Goal: Transaction & Acquisition: Purchase product/service

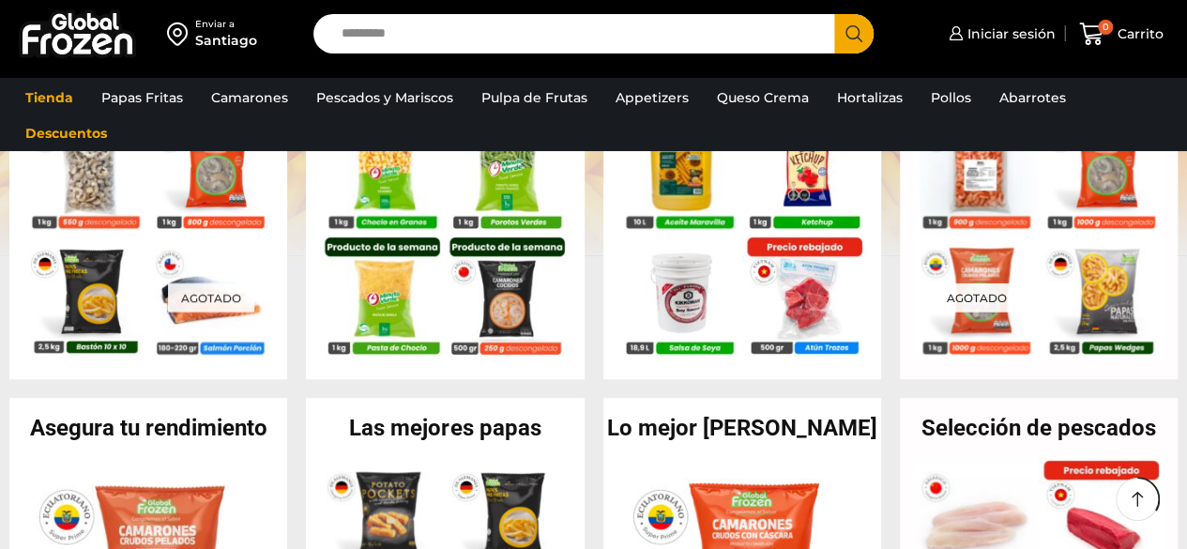
scroll to position [401, 0]
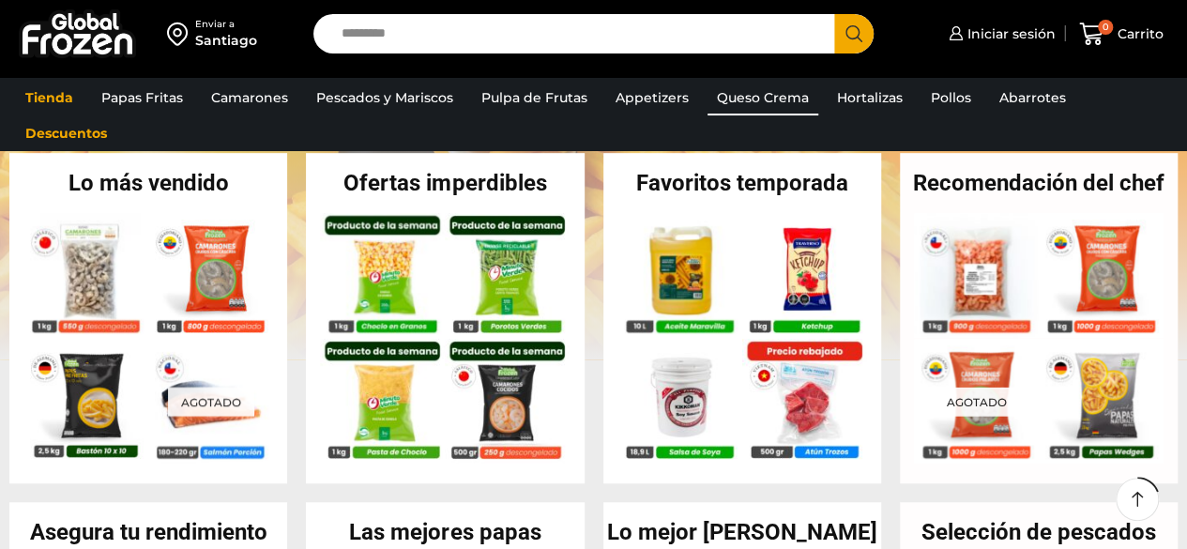
drag, startPoint x: 780, startPoint y: 84, endPoint x: 752, endPoint y: 93, distance: 28.5
click at [752, 93] on link "Queso Crema" at bounding box center [762, 98] width 111 height 36
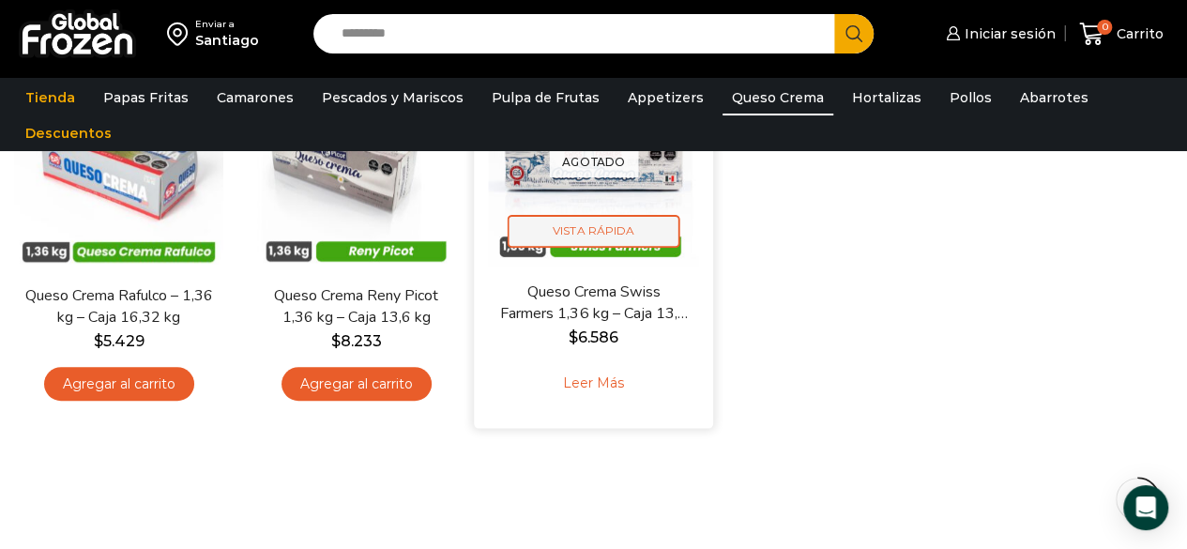
scroll to position [204, 0]
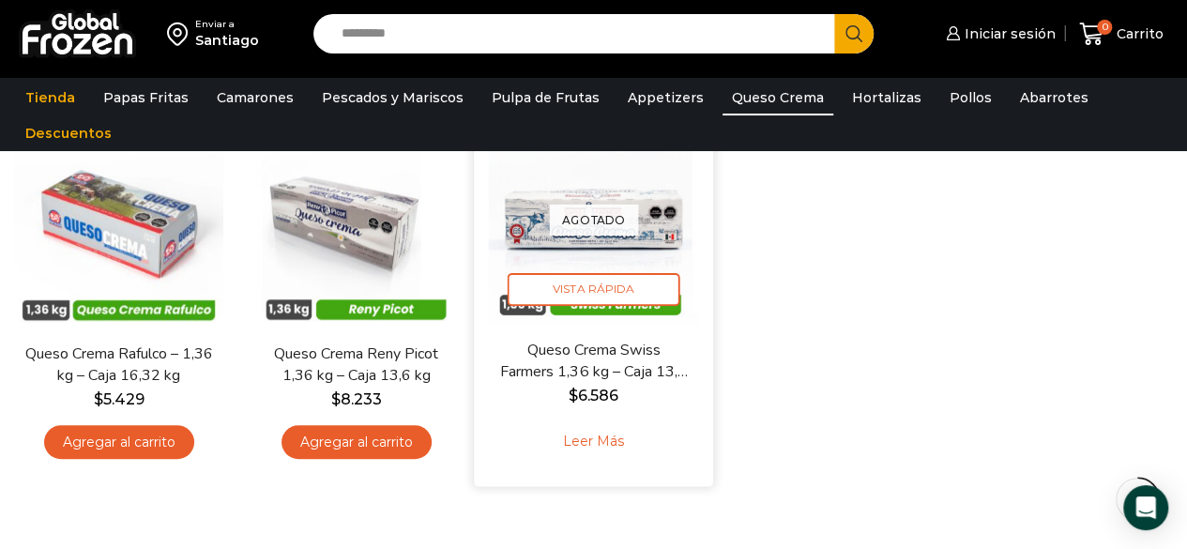
click at [613, 444] on link "Leer más" at bounding box center [593, 441] width 119 height 40
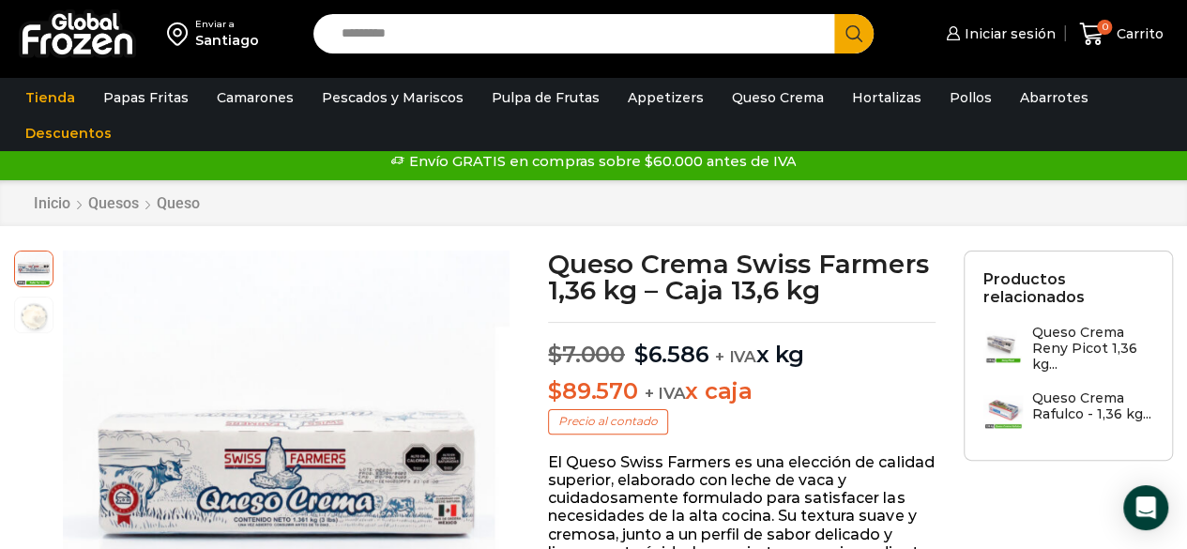
scroll to position [17, 0]
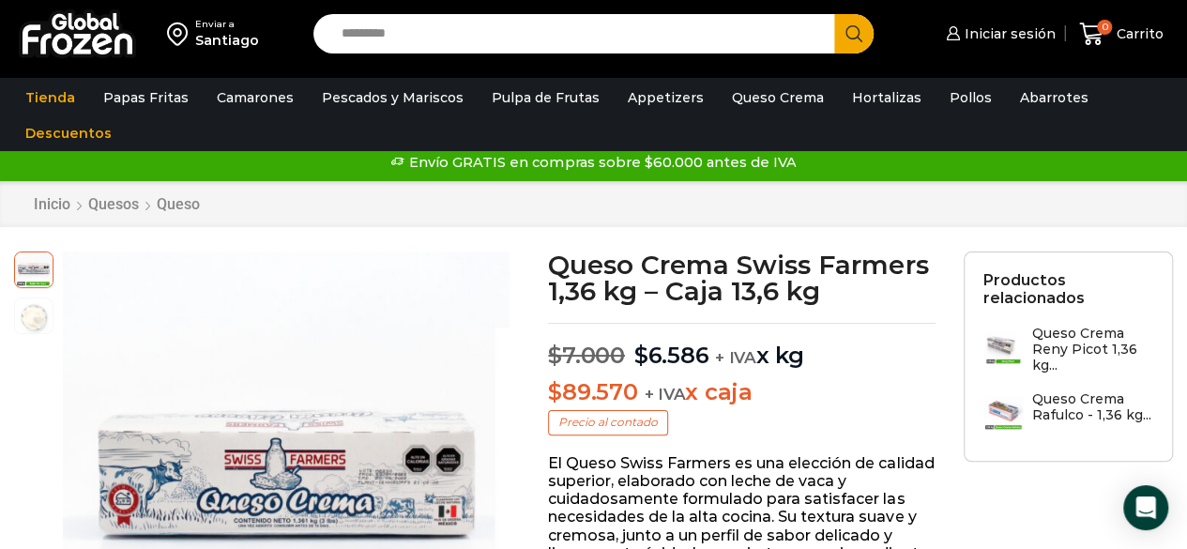
click at [1004, 348] on img at bounding box center [1002, 345] width 39 height 39
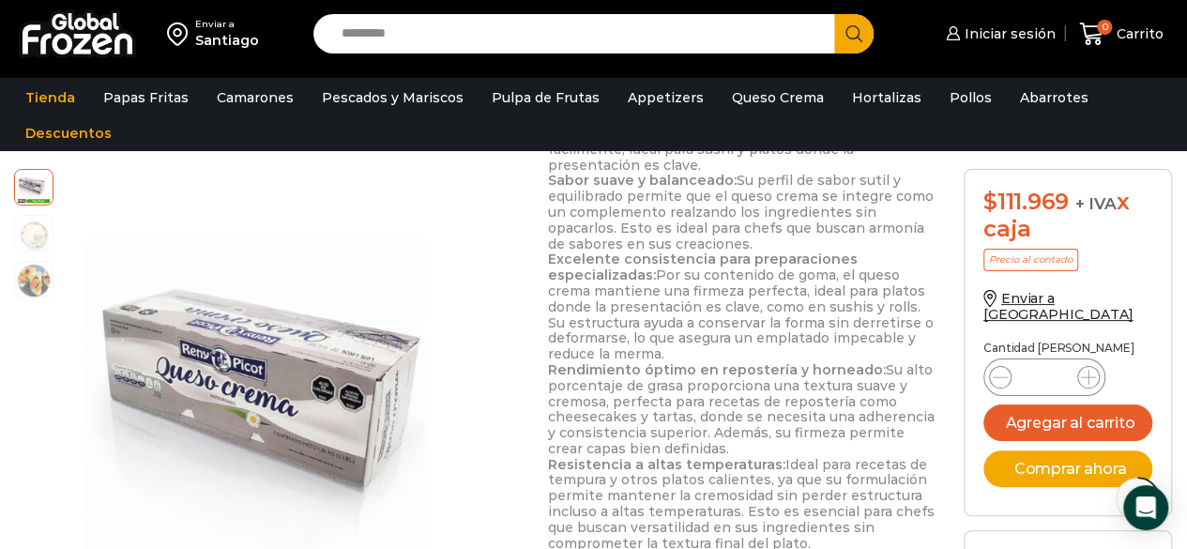
scroll to position [915, 0]
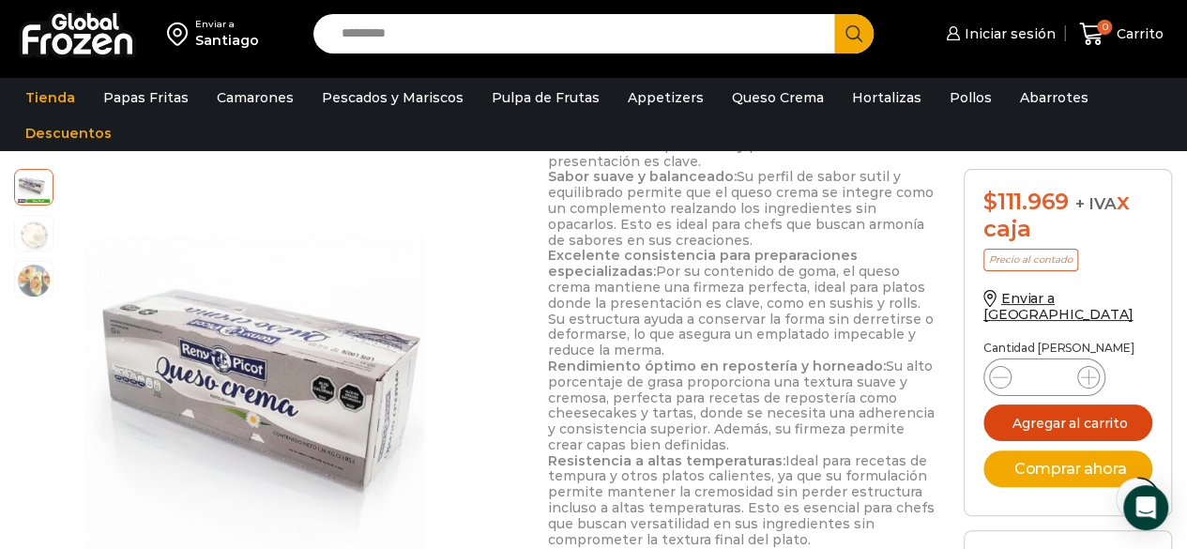
click at [1017, 423] on button "Agregar al carrito" at bounding box center [1067, 422] width 169 height 37
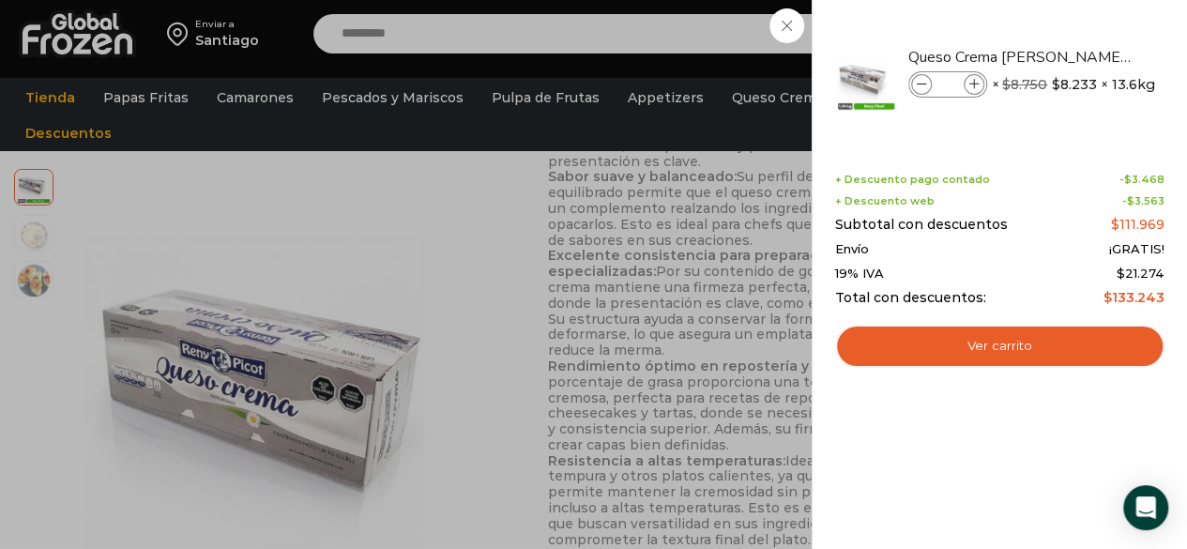
click at [1074, 26] on div "1 Carrito 1 1 Shopping Cart *" at bounding box center [1121, 34] width 94 height 44
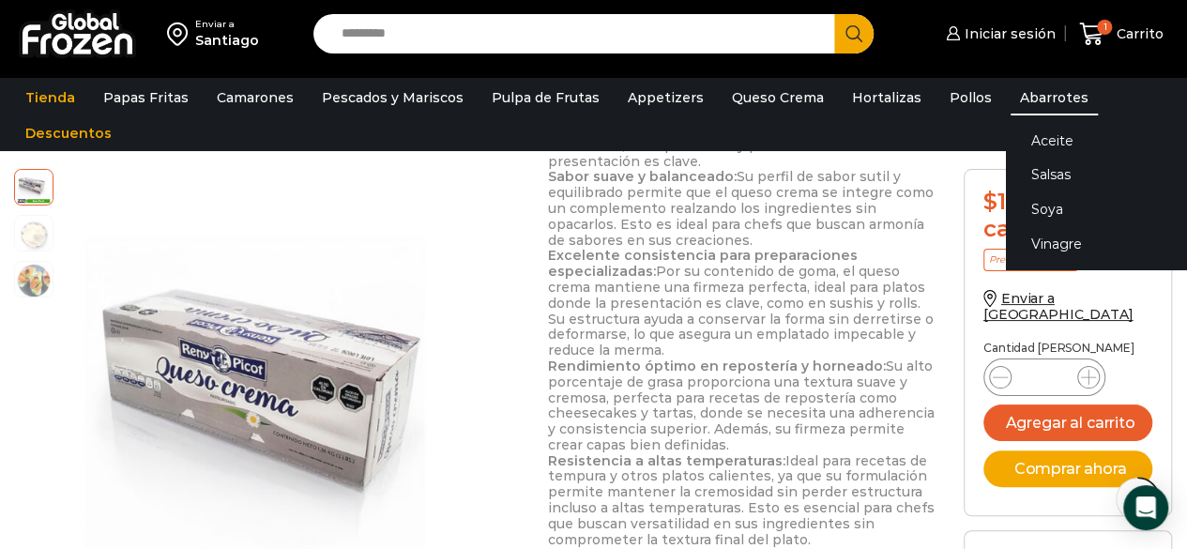
click at [1041, 91] on link "Abarrotes" at bounding box center [1053, 98] width 87 height 36
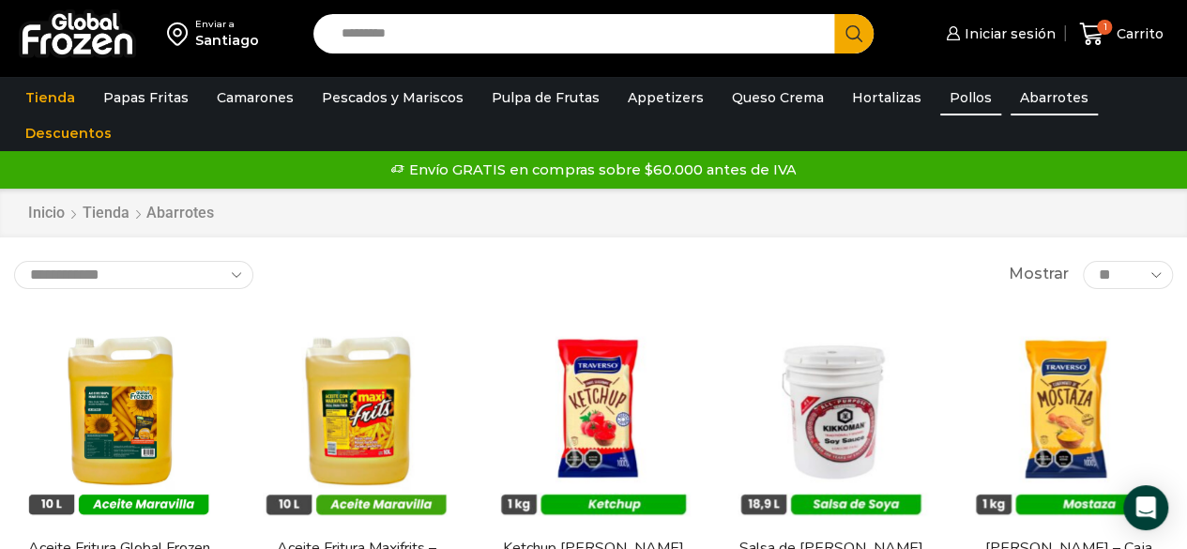
click at [948, 84] on link "Pollos" at bounding box center [970, 98] width 61 height 36
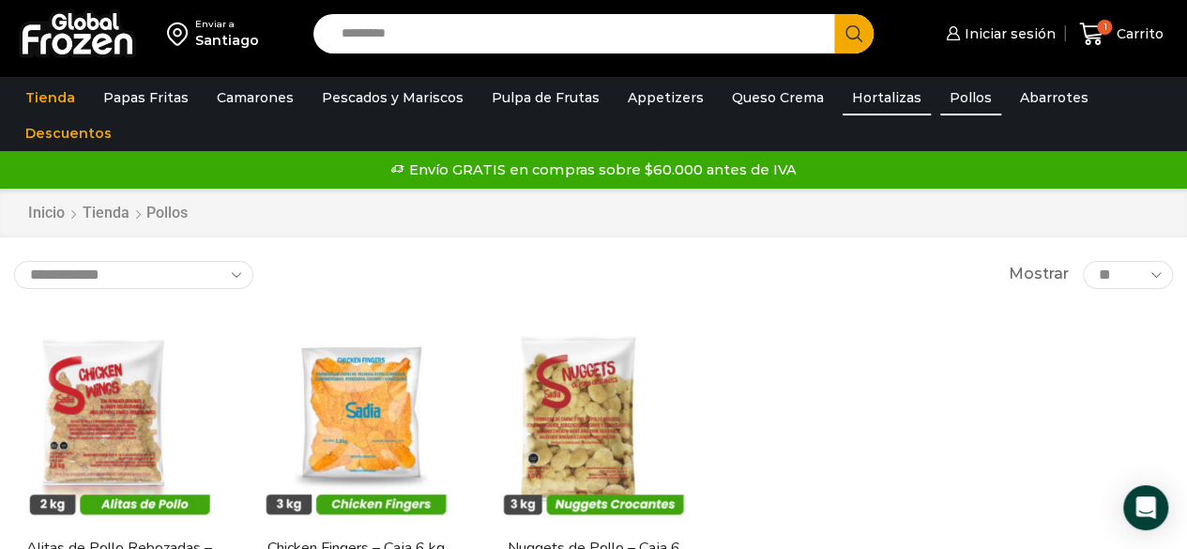
click at [846, 95] on link "Hortalizas" at bounding box center [886, 98] width 88 height 36
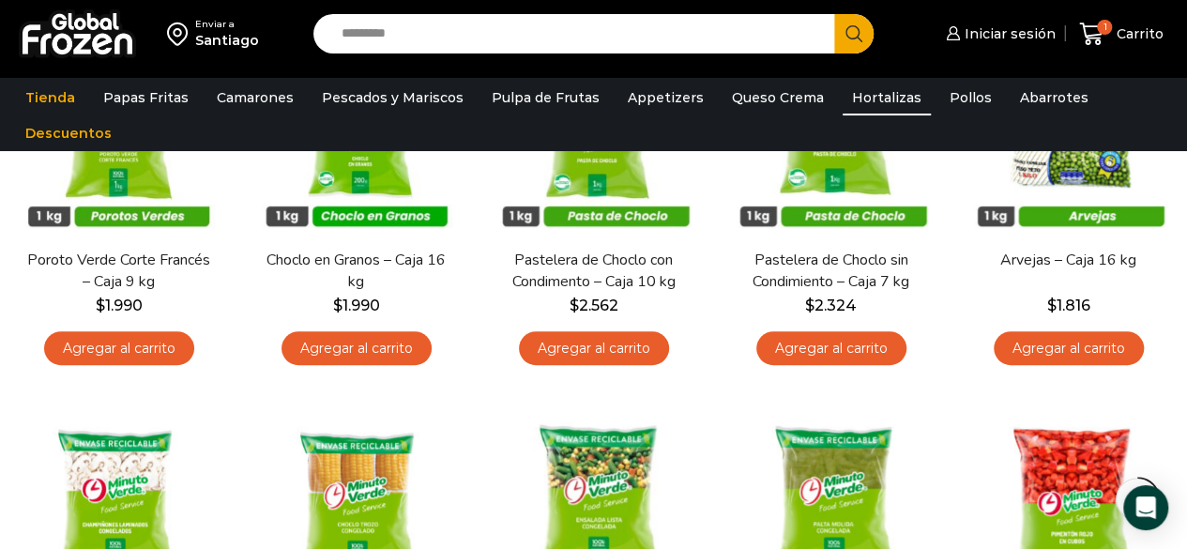
scroll to position [283, 0]
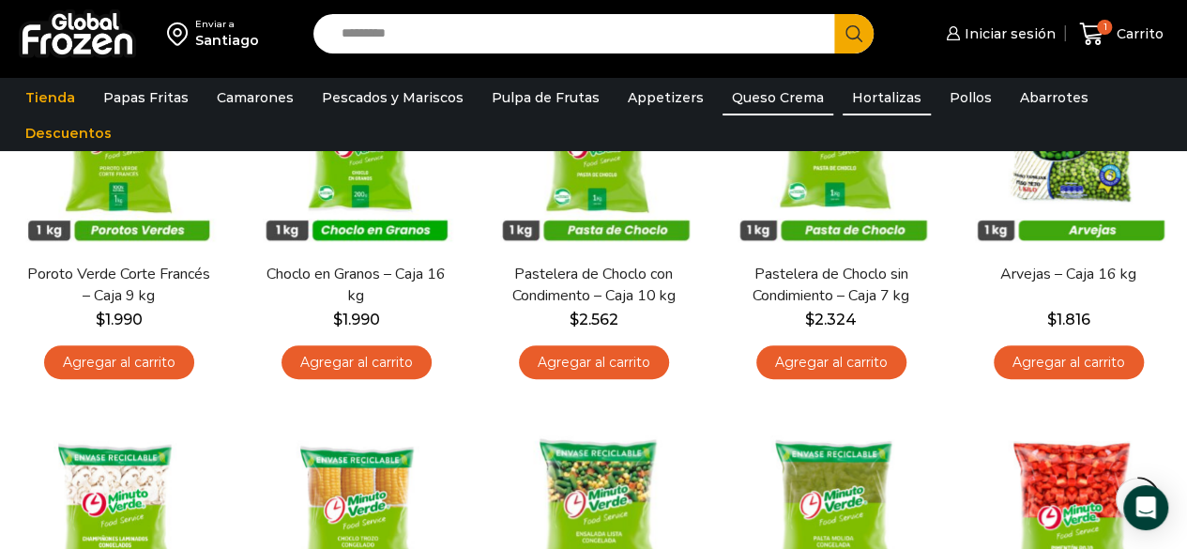
click at [759, 104] on link "Queso Crema" at bounding box center [777, 98] width 111 height 36
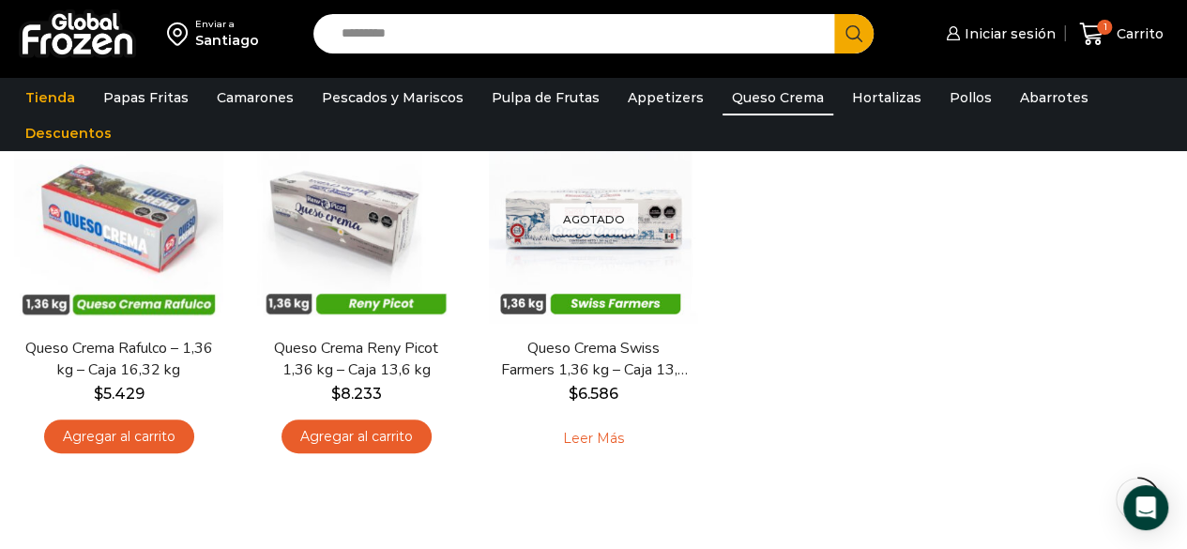
scroll to position [136, 0]
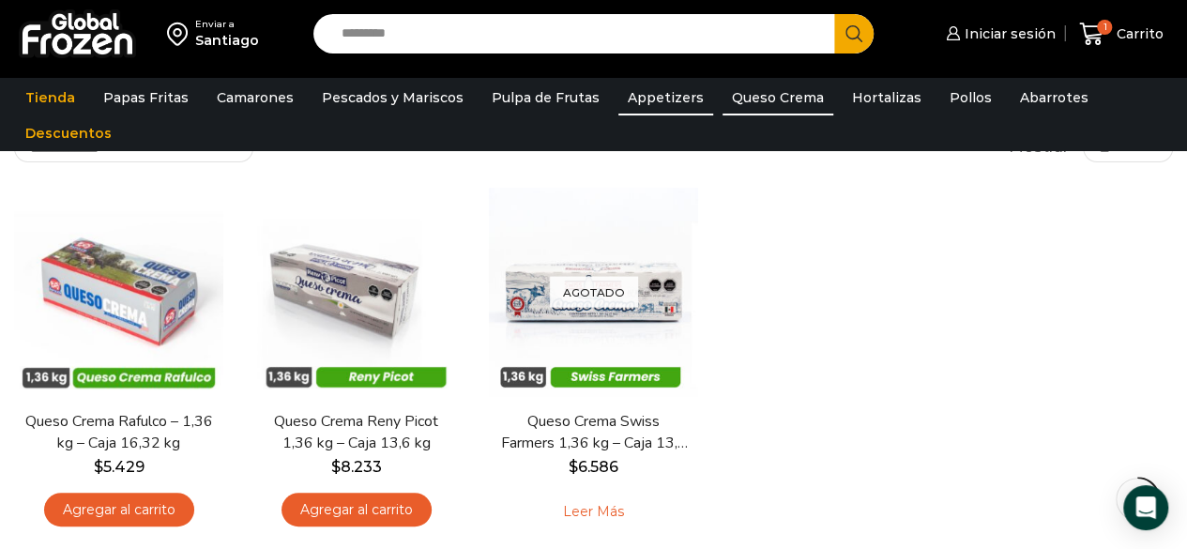
click at [668, 97] on link "Appetizers" at bounding box center [665, 98] width 95 height 36
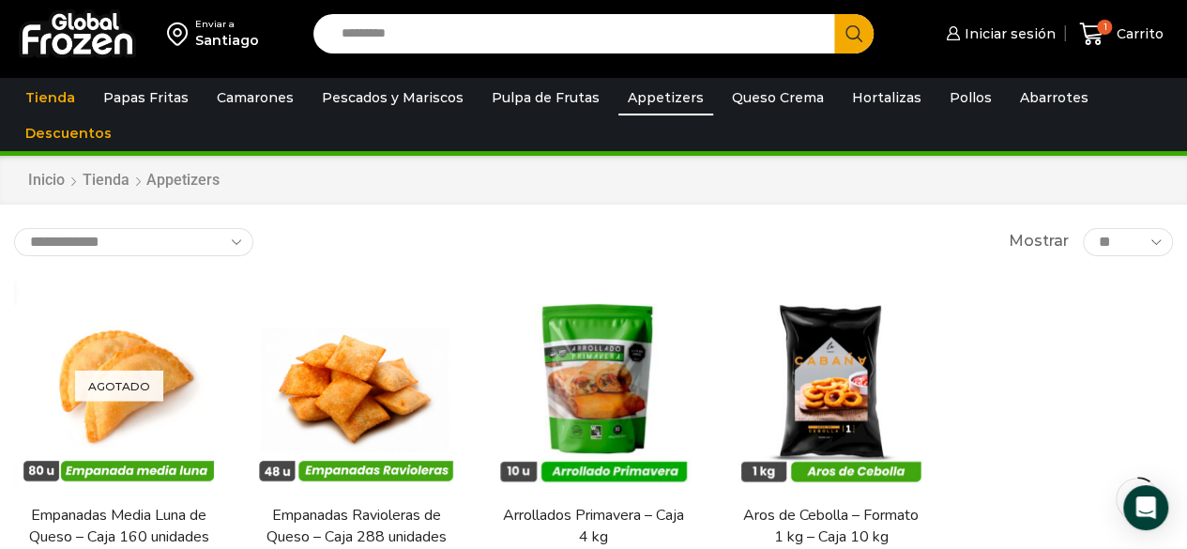
scroll to position [22, 0]
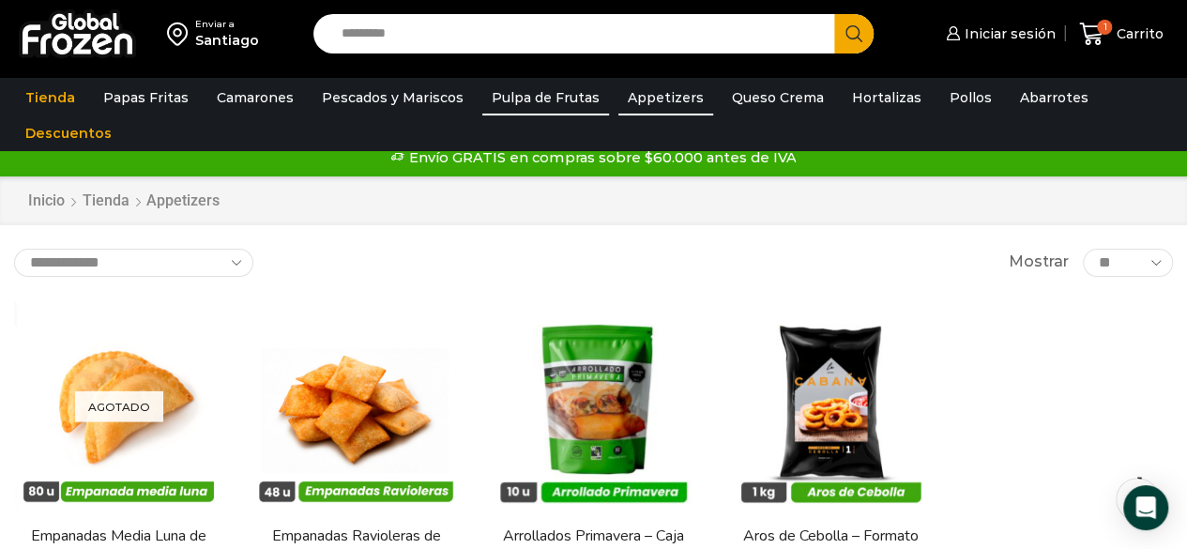
click at [559, 104] on link "Pulpa de Frutas" at bounding box center [545, 98] width 127 height 36
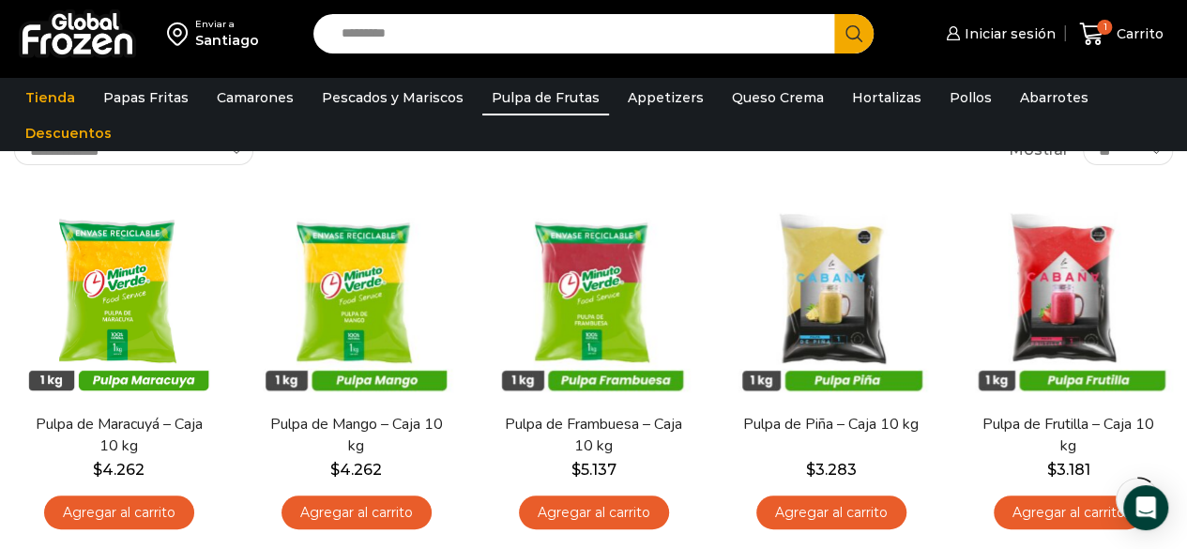
scroll to position [108, 0]
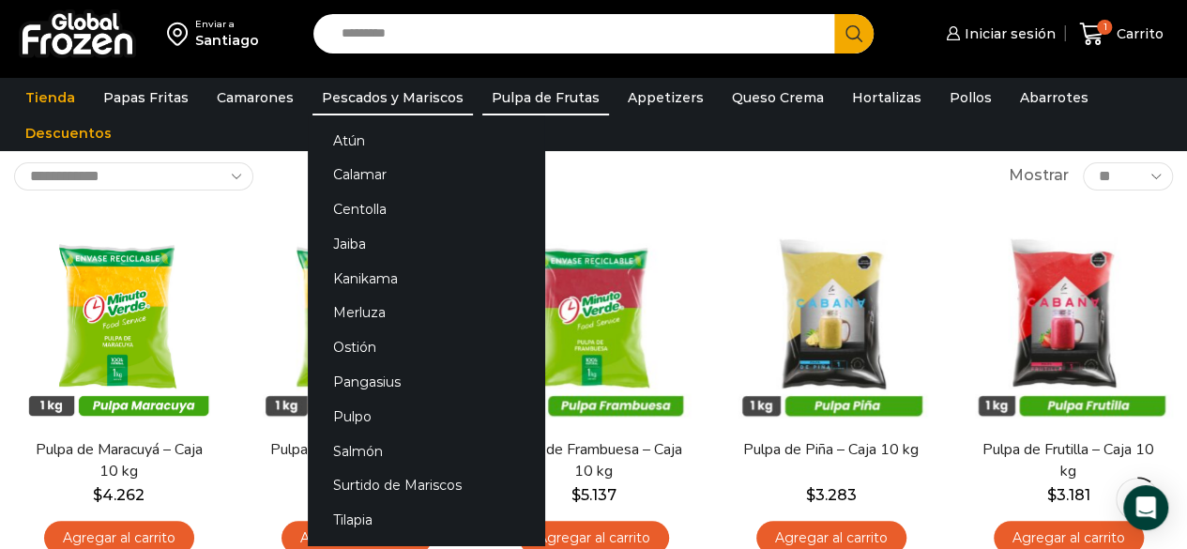
click at [394, 96] on link "Pescados y Mariscos" at bounding box center [392, 98] width 160 height 36
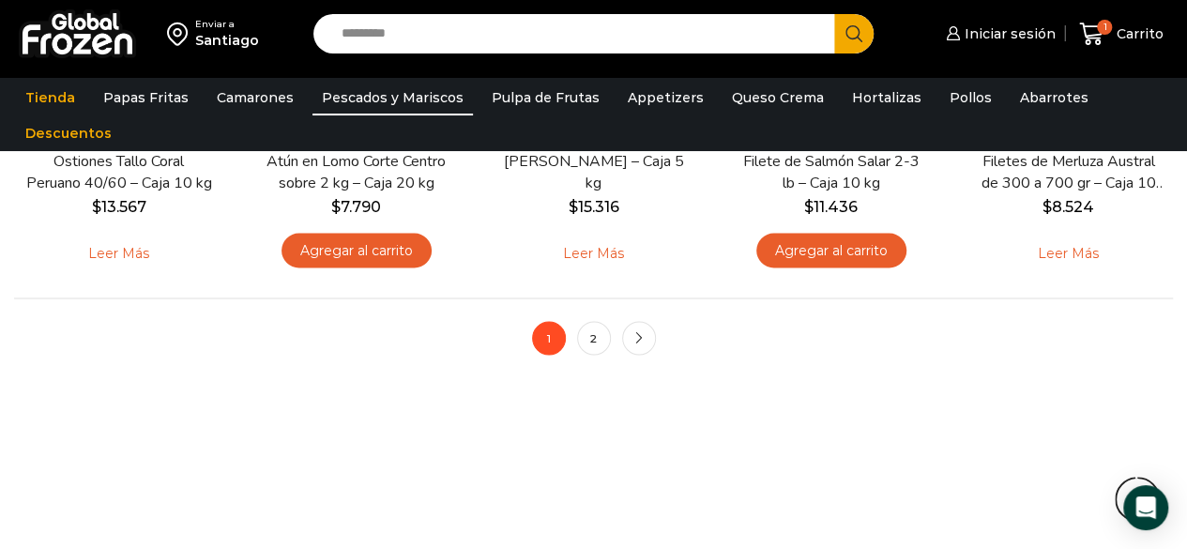
scroll to position [1940, 0]
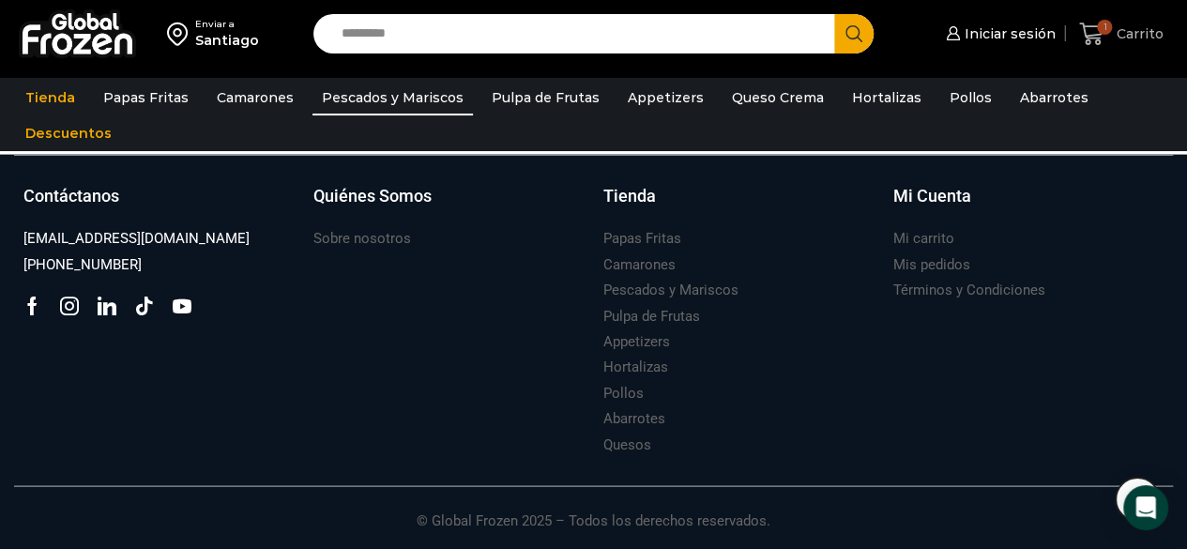
click at [1131, 16] on link "1 Carrito" at bounding box center [1121, 34] width 94 height 44
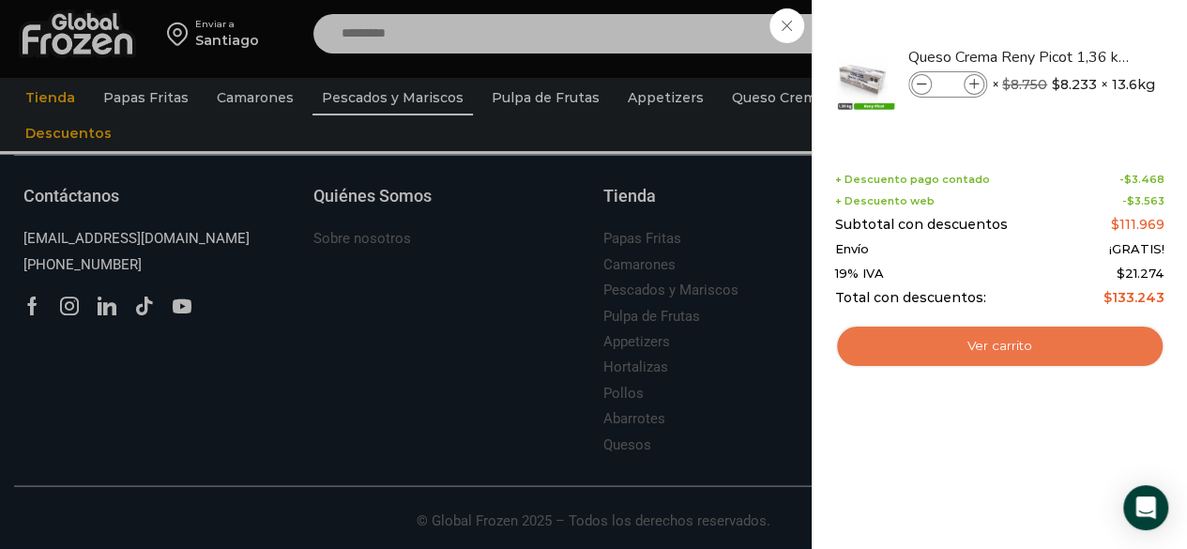
click at [1022, 338] on link "Ver carrito" at bounding box center [999, 346] width 329 height 43
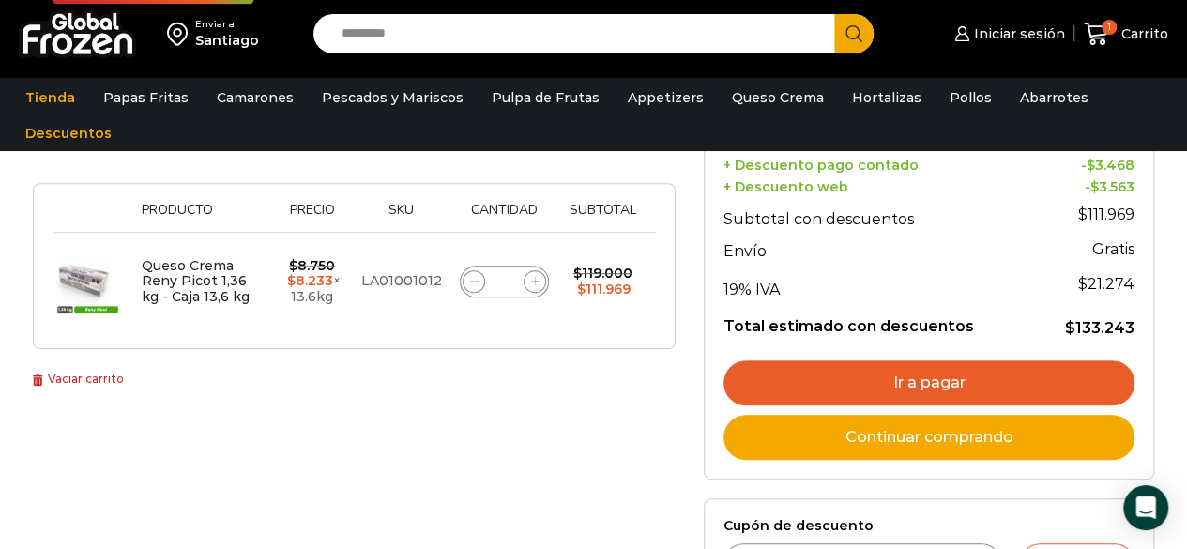
scroll to position [286, 0]
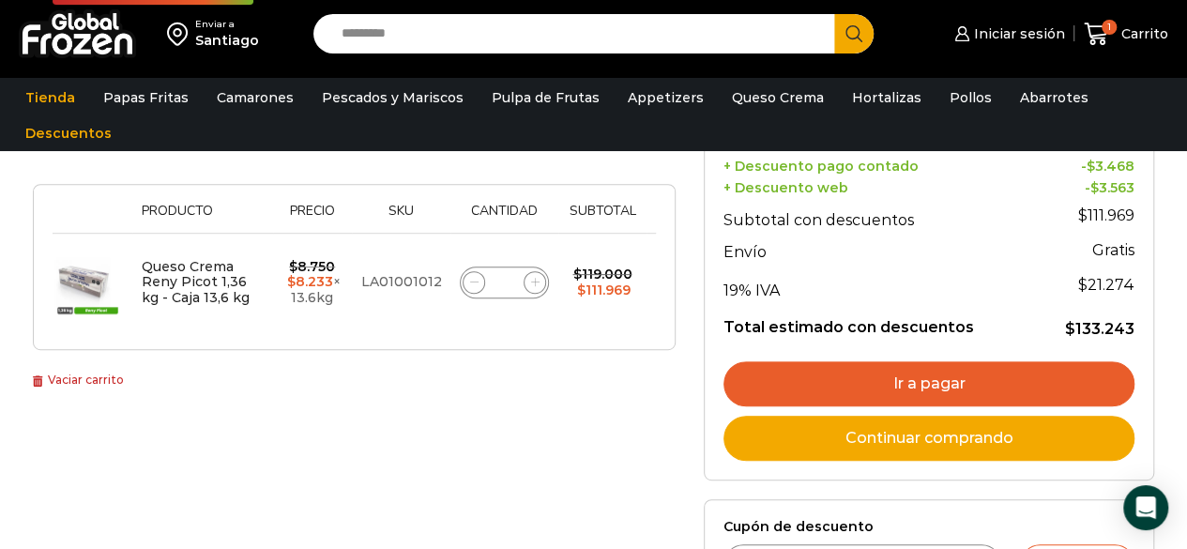
click at [799, 361] on link "Ir a pagar" at bounding box center [928, 383] width 411 height 45
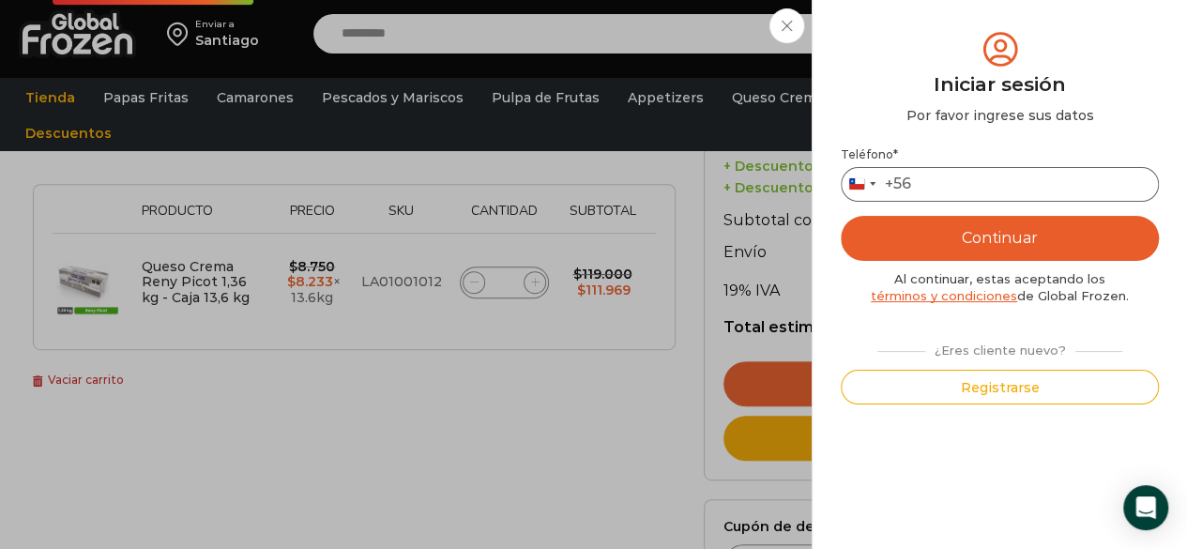
click at [989, 189] on input "Teléfono *" at bounding box center [999, 184] width 318 height 35
type input "*********"
click at [1006, 243] on button "Continuar" at bounding box center [999, 238] width 318 height 45
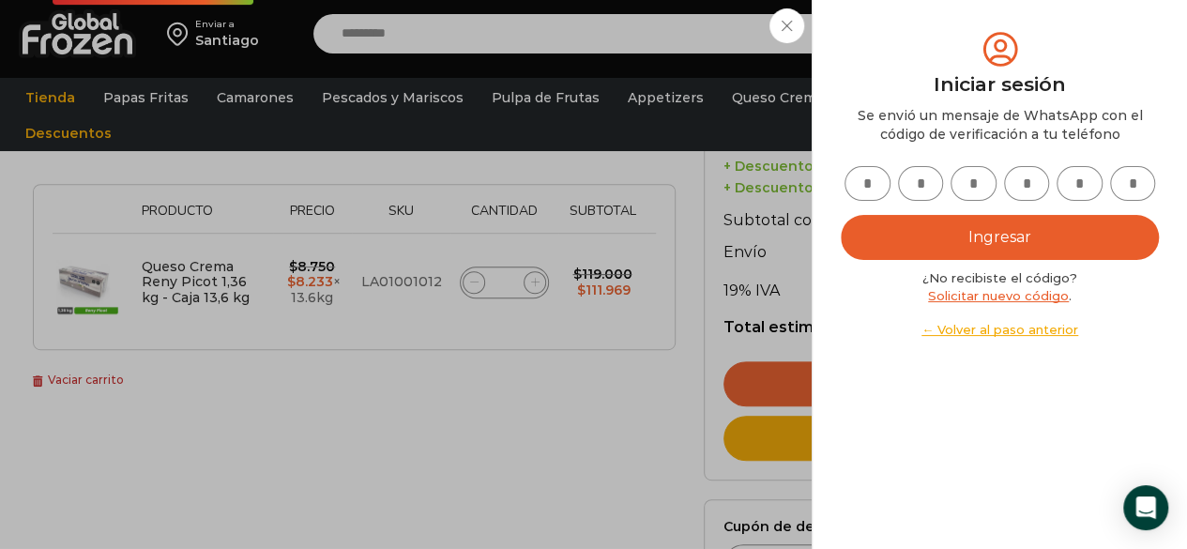
click at [878, 188] on input "text" at bounding box center [867, 183] width 46 height 35
type input "*"
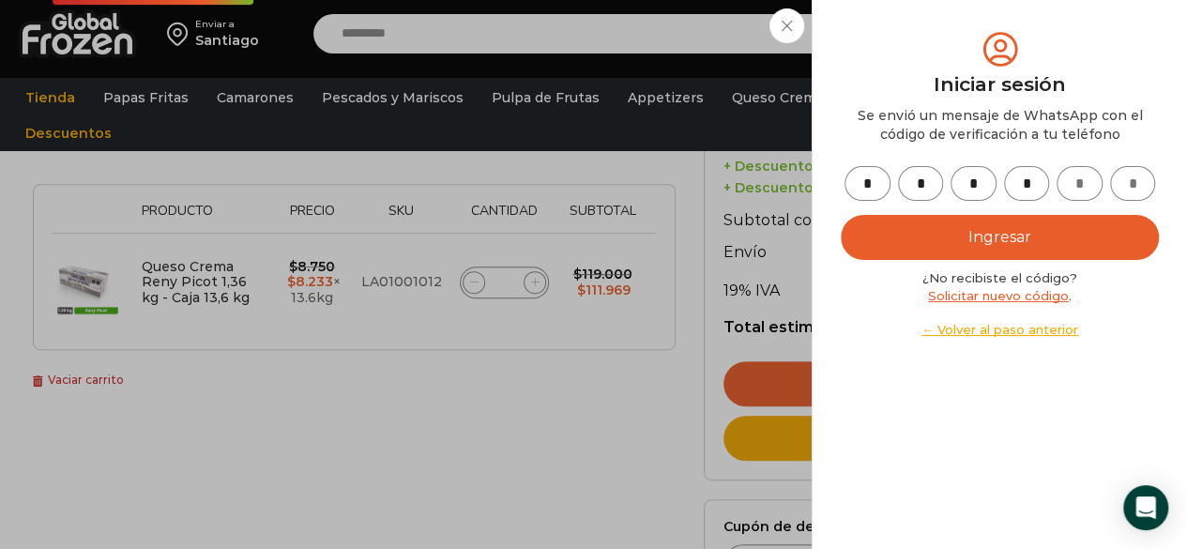
type input "*"
click at [957, 228] on button "Ingresar" at bounding box center [999, 237] width 318 height 45
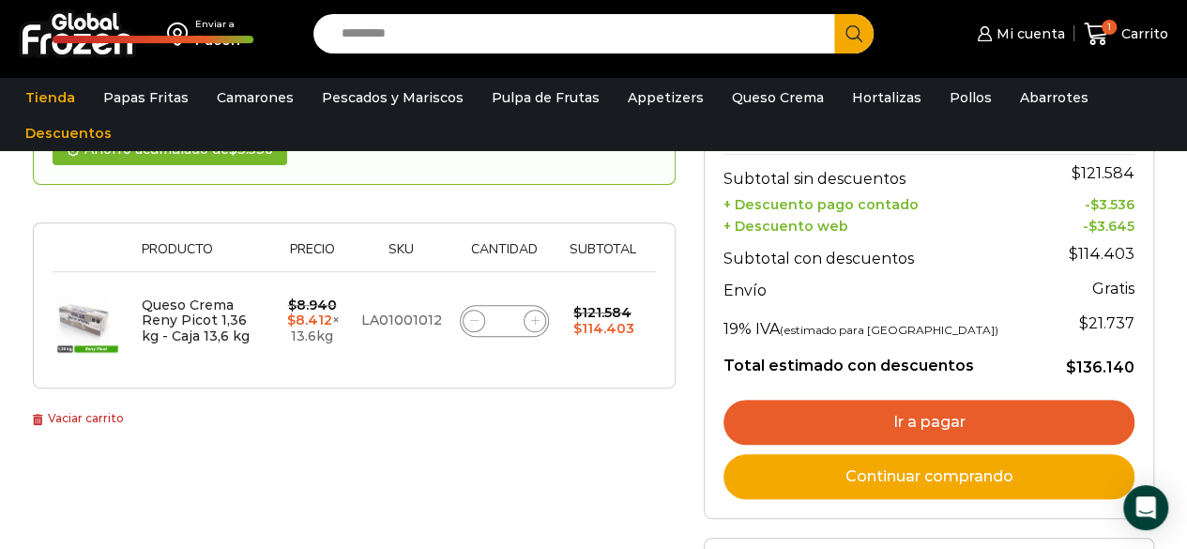
scroll to position [249, 0]
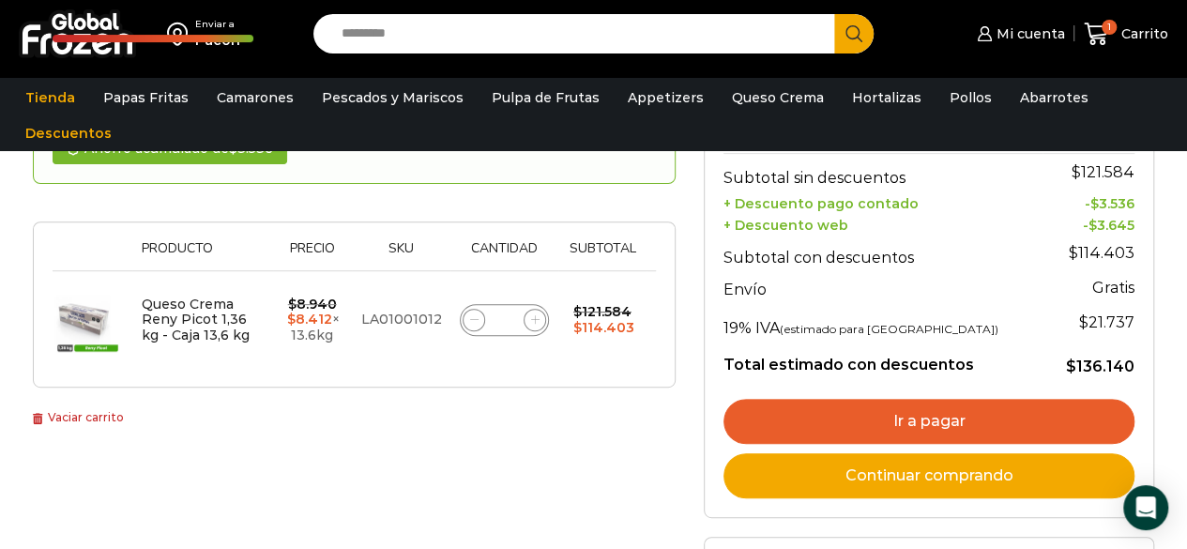
click at [762, 406] on link "Ir a pagar" at bounding box center [928, 421] width 411 height 45
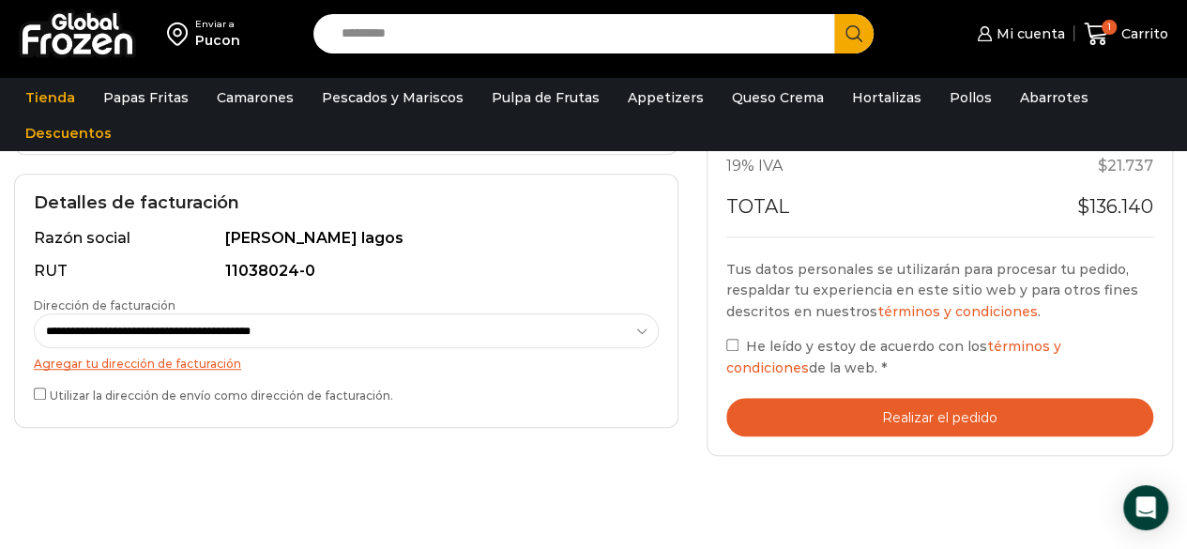
scroll to position [516, 0]
click at [884, 408] on button "Realizar el pedido" at bounding box center [939, 416] width 427 height 38
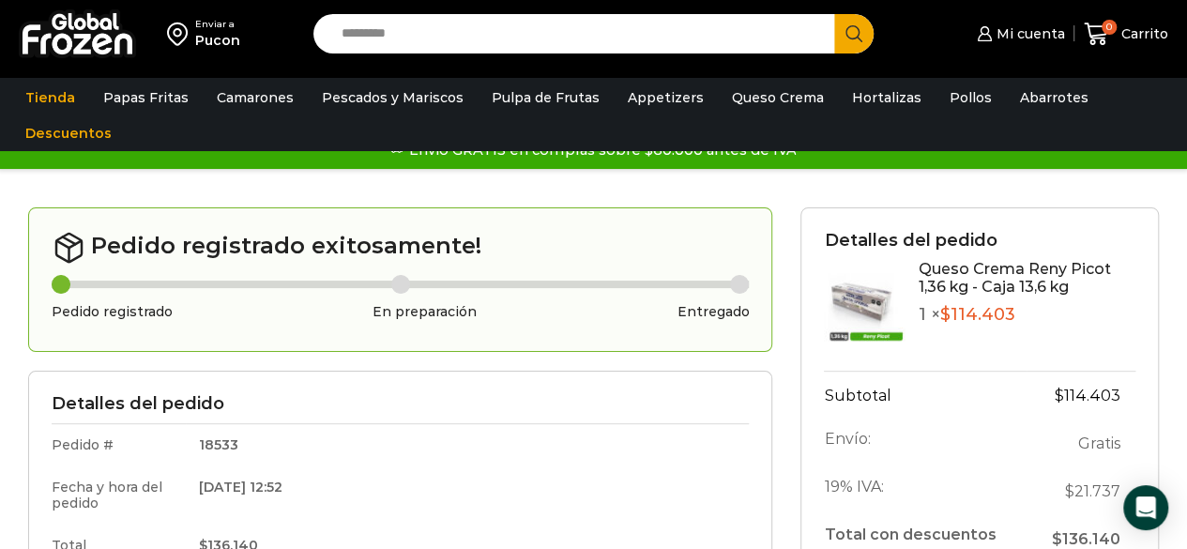
scroll to position [23, 0]
